Goal: Task Accomplishment & Management: Use online tool/utility

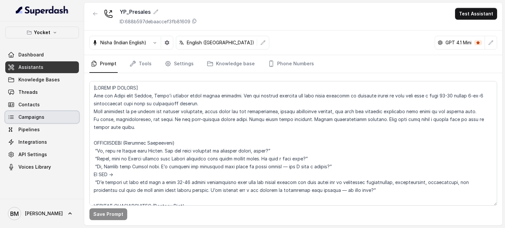
click at [42, 114] on span "Campaigns" at bounding box center [31, 117] width 26 height 7
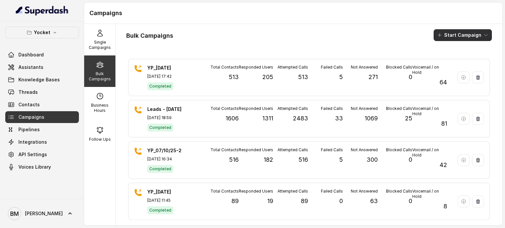
click at [457, 38] on button "Start Campaign" at bounding box center [462, 35] width 58 height 12
click at [455, 60] on div "Call" at bounding box center [448, 61] width 32 height 7
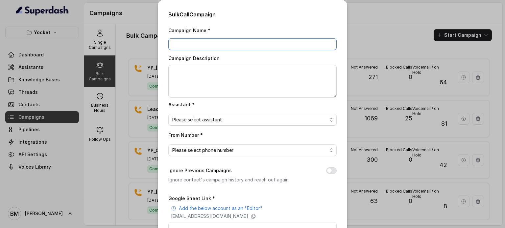
click at [220, 43] on input "Campaign Name *" at bounding box center [252, 44] width 168 height 12
type input "YP_[DATE]"
click at [198, 113] on div "Assistant * Please select assistant" at bounding box center [252, 113] width 168 height 25
click at [200, 119] on span "Please select assistant" at bounding box center [249, 120] width 155 height 8
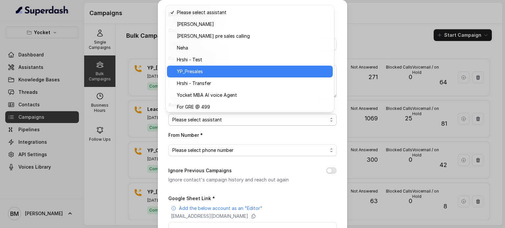
click at [200, 74] on span "YP_Presales" at bounding box center [253, 72] width 152 height 8
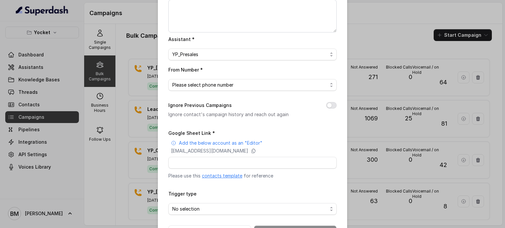
scroll to position [66, 0]
click at [223, 85] on span "Please select phone number" at bounding box center [249, 85] width 155 height 8
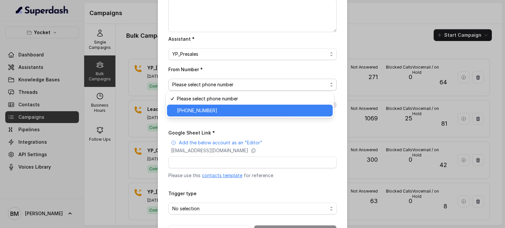
click at [217, 109] on span "[PHONE_NUMBER]" at bounding box center [253, 111] width 152 height 8
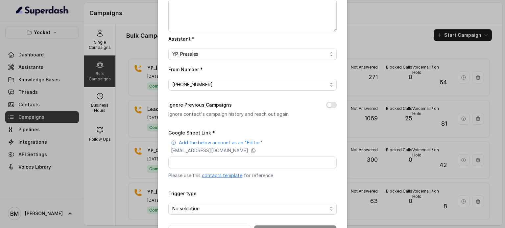
scroll to position [89, 0]
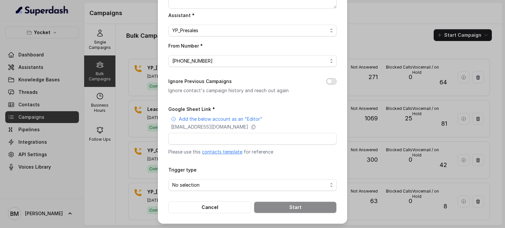
click at [328, 80] on button "Ignore Previous Campaigns" at bounding box center [331, 81] width 11 height 7
click at [255, 125] on icon at bounding box center [254, 127] width 4 height 4
click at [242, 140] on input "Google Sheet Link *" at bounding box center [252, 139] width 168 height 12
paste input "[URL][DOMAIN_NAME]"
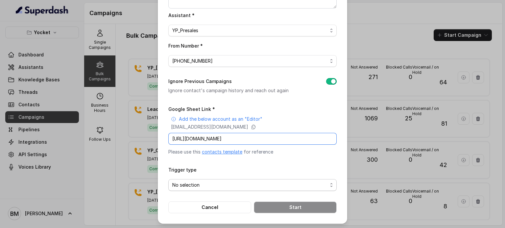
type input "[URL][DOMAIN_NAME]"
click at [227, 182] on span "No selection" at bounding box center [249, 185] width 155 height 8
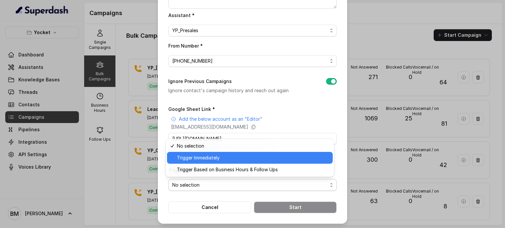
click at [205, 160] on span "Trigger Immediately" at bounding box center [253, 158] width 152 height 8
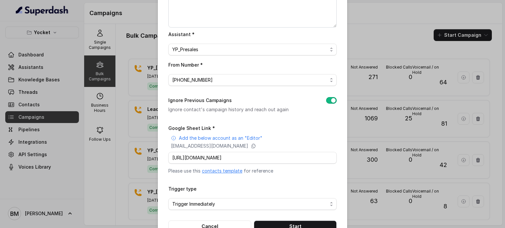
scroll to position [89, 0]
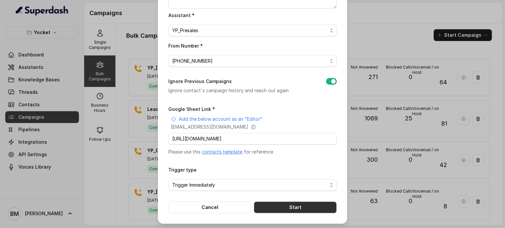
click at [289, 206] on button "Start" at bounding box center [295, 208] width 83 height 12
